Goal: Check status: Check status

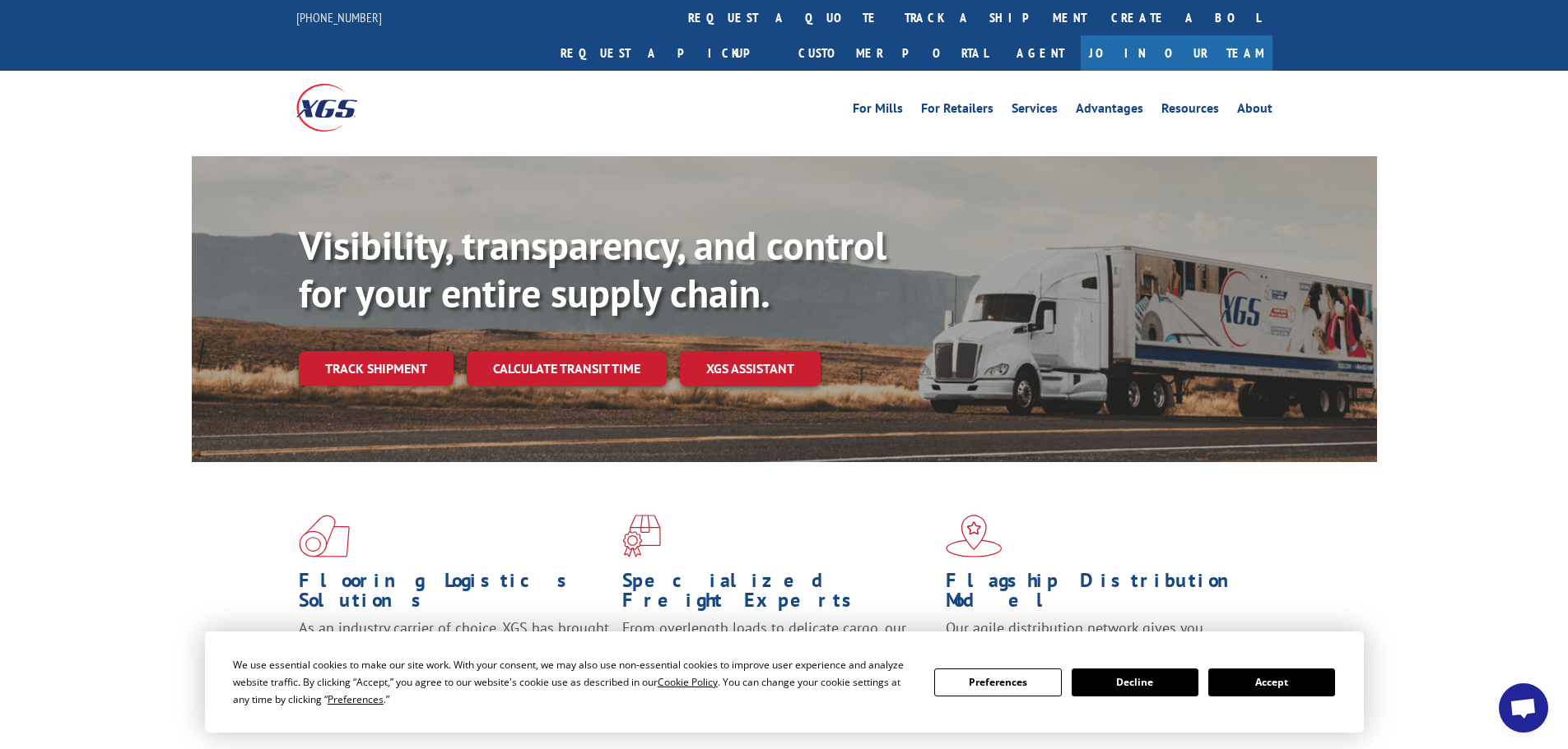
drag, startPoint x: 1253, startPoint y: 676, endPoint x: 1131, endPoint y: 597, distance: 145.3
click at [1253, 675] on button "Accept" at bounding box center [1272, 683] width 127 height 28
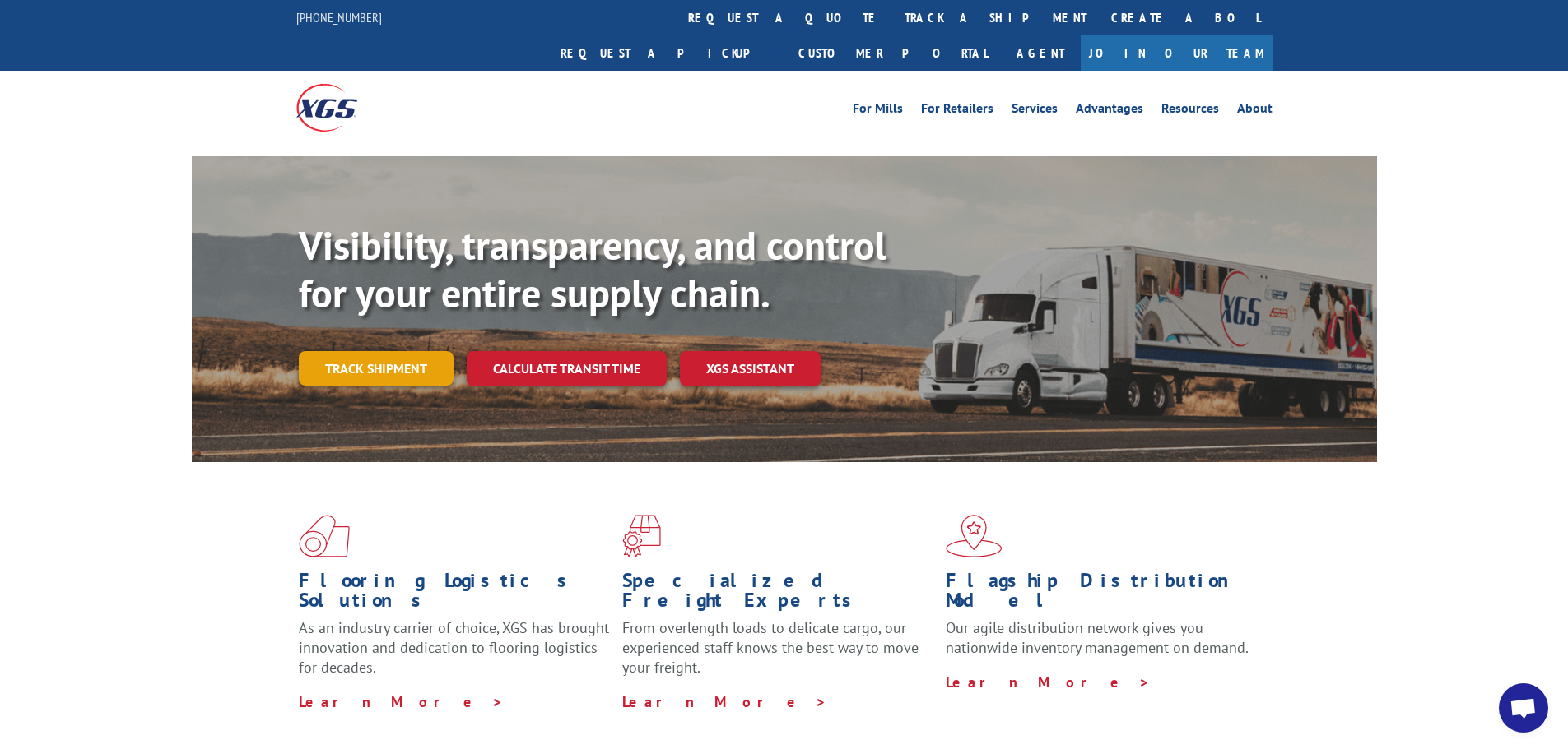
click at [374, 352] on link "Track shipment" at bounding box center [376, 368] width 155 height 34
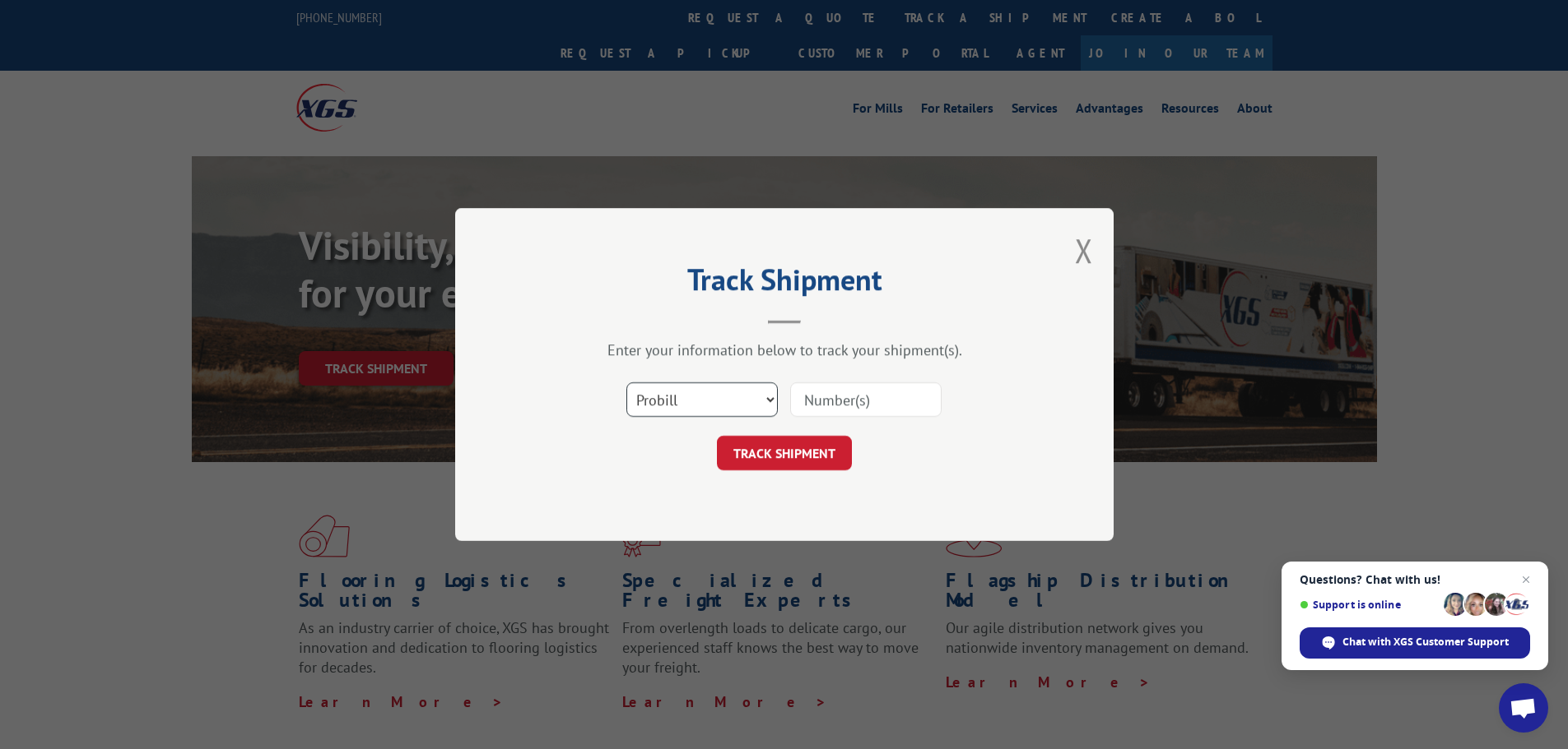
click at [684, 399] on select "Select category... Probill BOL PO" at bounding box center [702, 399] width 151 height 34
select select "bol"
click at [627, 383] on select "Select category... Probill BOL PO" at bounding box center [702, 399] width 151 height 34
click at [881, 407] on input at bounding box center [865, 399] width 151 height 34
paste input "5479003"
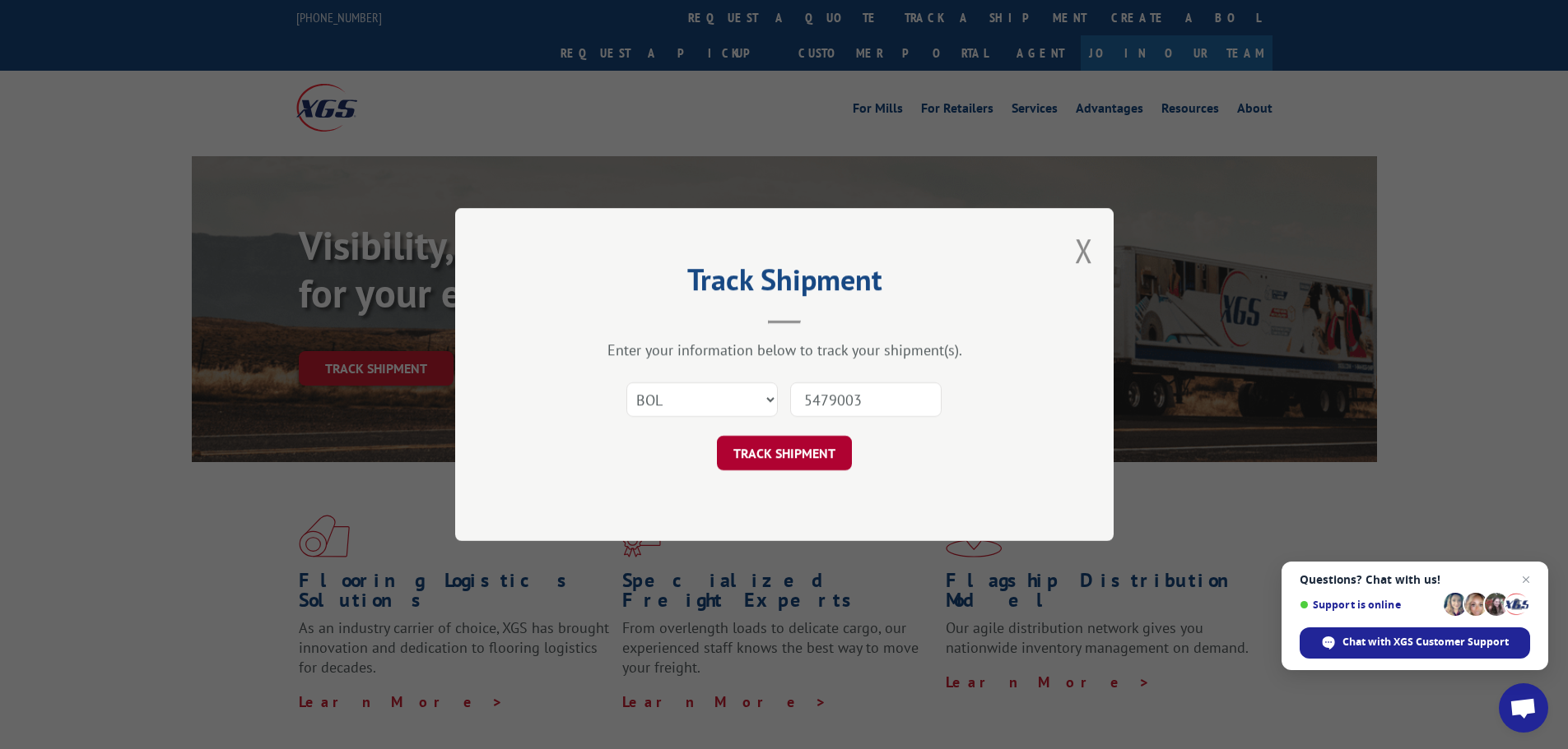
type input "5479003"
click at [798, 451] on button "TRACK SHIPMENT" at bounding box center [784, 453] width 134 height 34
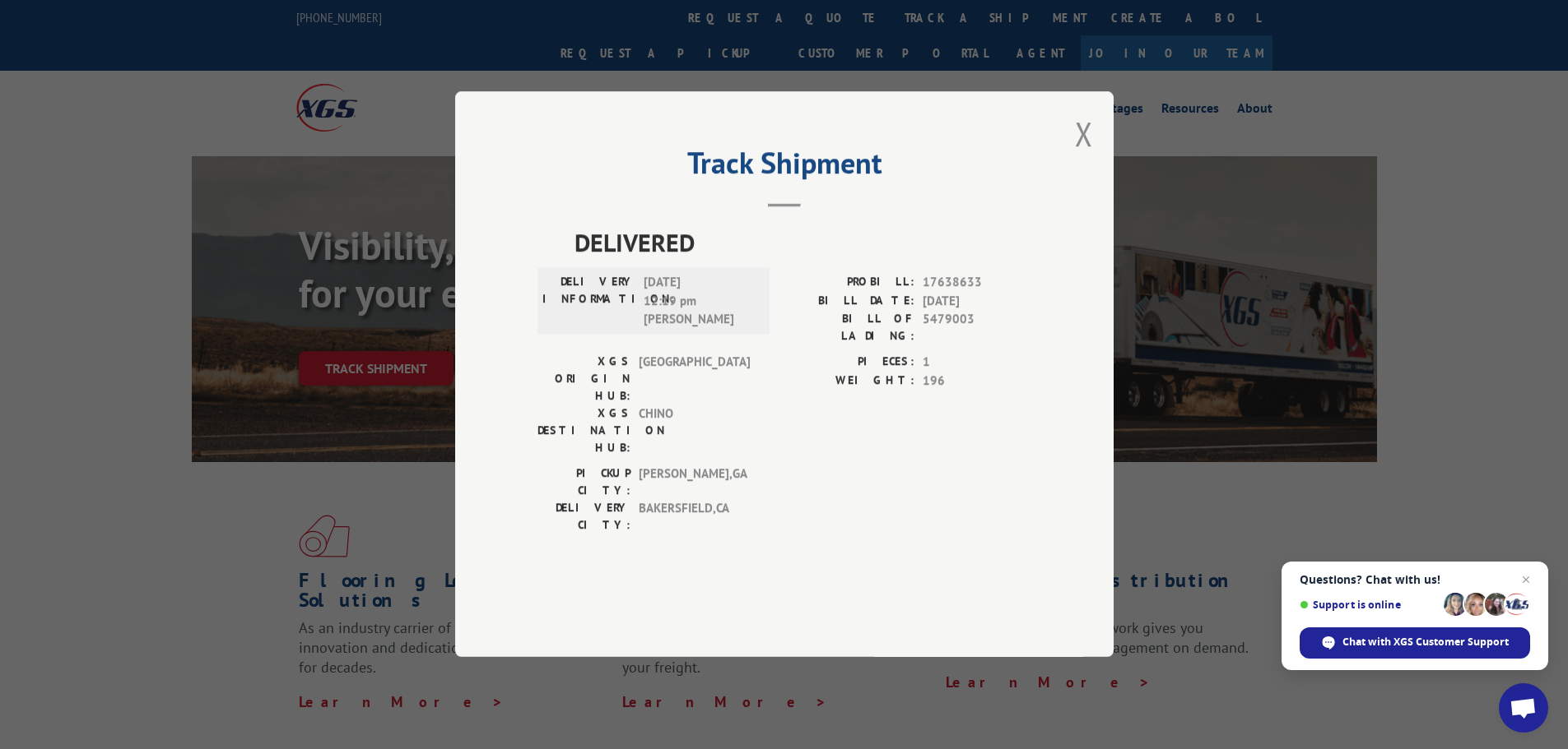
drag, startPoint x: 718, startPoint y: 320, endPoint x: 580, endPoint y: 325, distance: 138.1
click at [580, 325] on div "DELIVERY INFORMATION: [DATE] 12:19 pm [PERSON_NAME]" at bounding box center [654, 301] width 222 height 56
click at [584, 262] on span "DELIVERED" at bounding box center [802, 243] width 457 height 37
drag, startPoint x: 570, startPoint y: 283, endPoint x: 743, endPoint y: 371, distance: 194.1
click at [743, 371] on div "DELIVERED DELIVERY INFORMATION: [DATE] 12:19 pm [PERSON_NAME] PROBILL: 17638633…" at bounding box center [784, 384] width 494 height 318
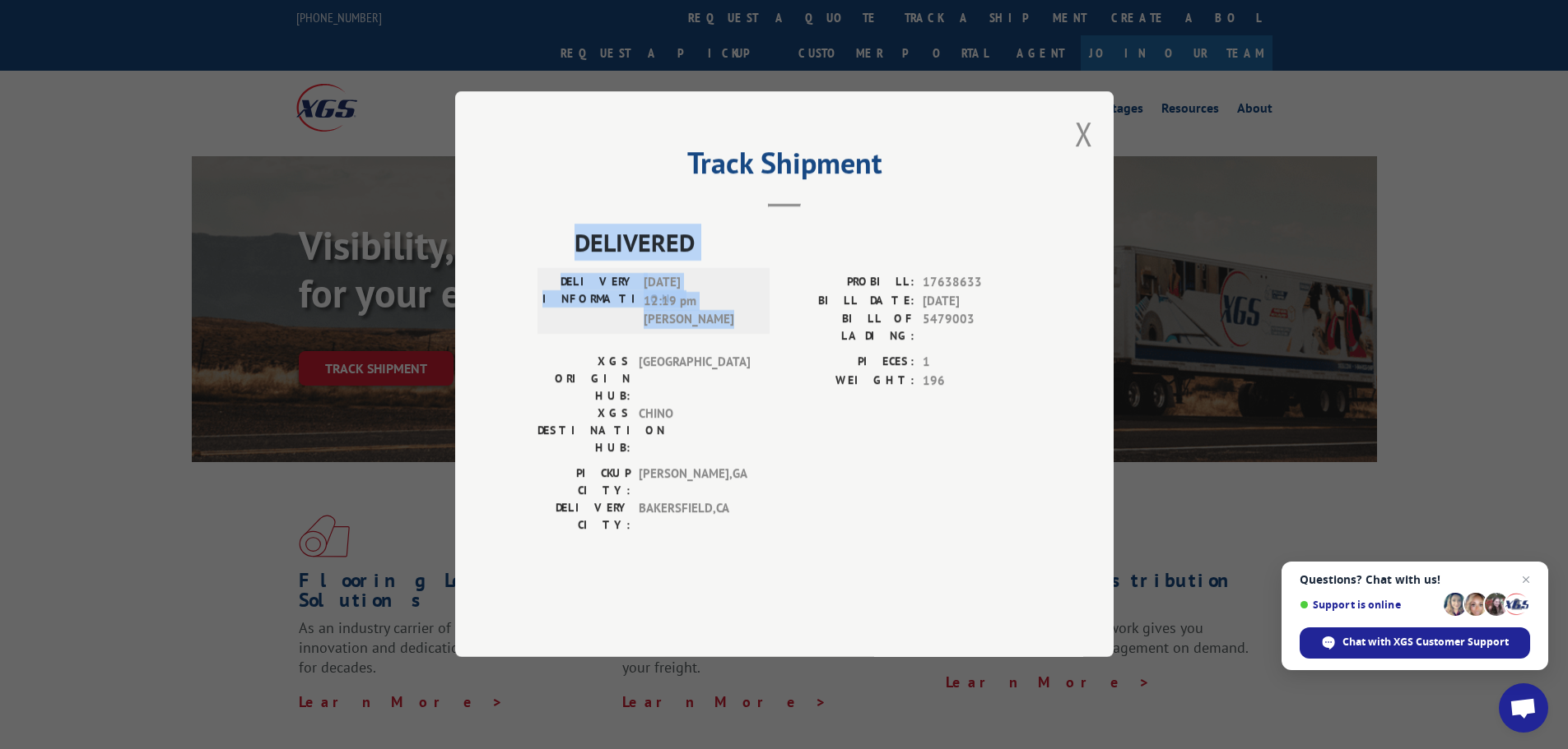
copy div "DELIVERED DELIVERY INFORMATION: [DATE] 12:19 pm [PERSON_NAME]"
